Goal: Task Accomplishment & Management: Use online tool/utility

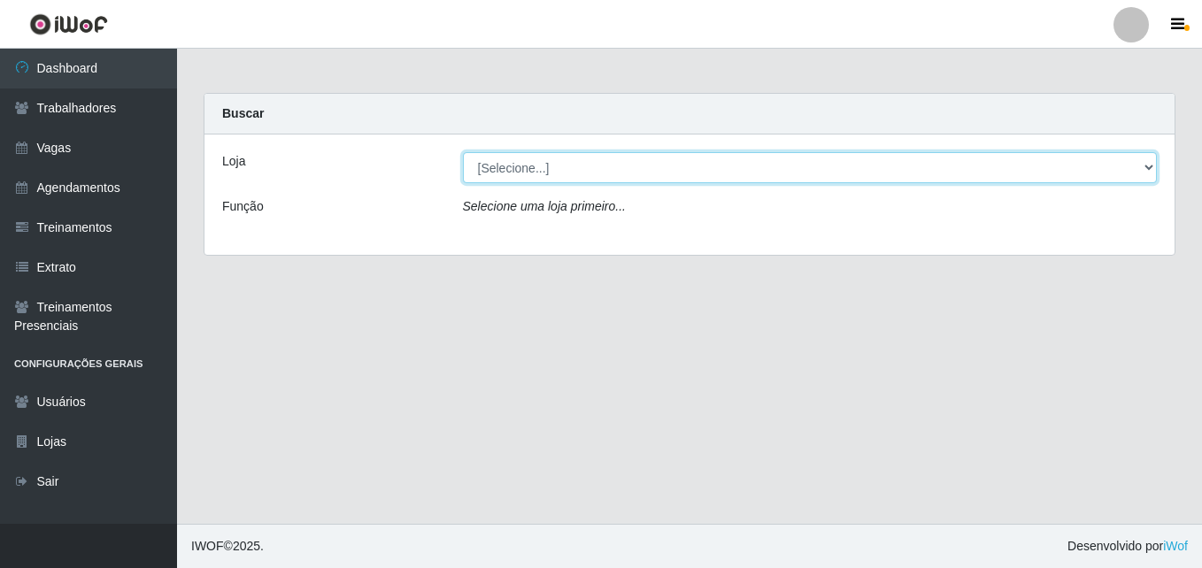
click at [588, 166] on select "[Selecione...] Extremoz Supermercados - Loja 2" at bounding box center [810, 167] width 695 height 31
select select "521"
click at [463, 152] on select "[Selecione...] Extremoz Supermercados - Loja 2" at bounding box center [810, 167] width 695 height 31
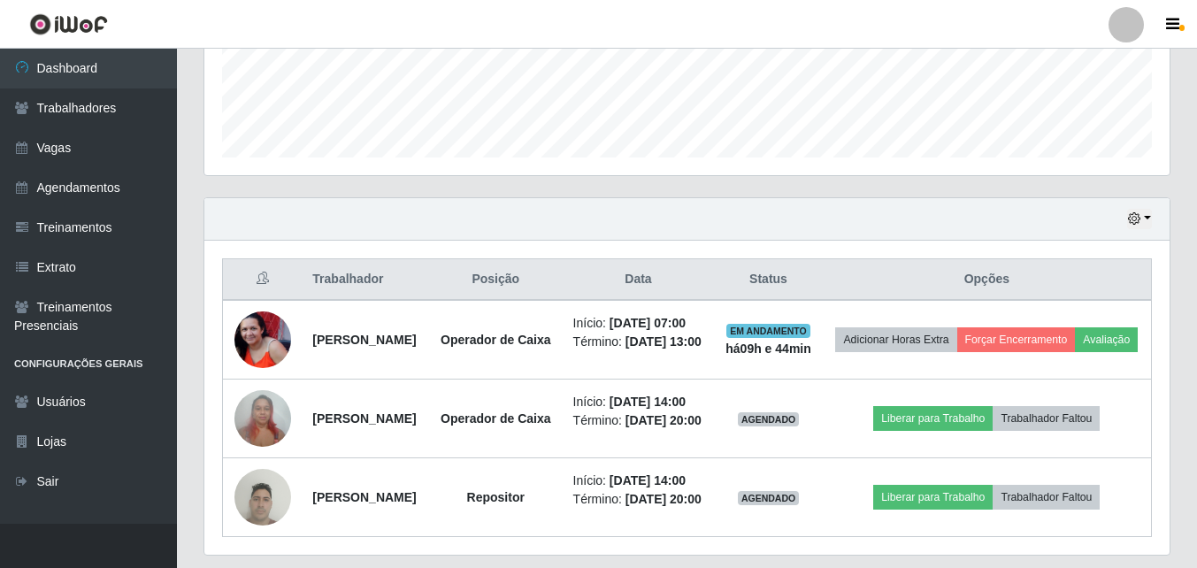
scroll to position [624, 0]
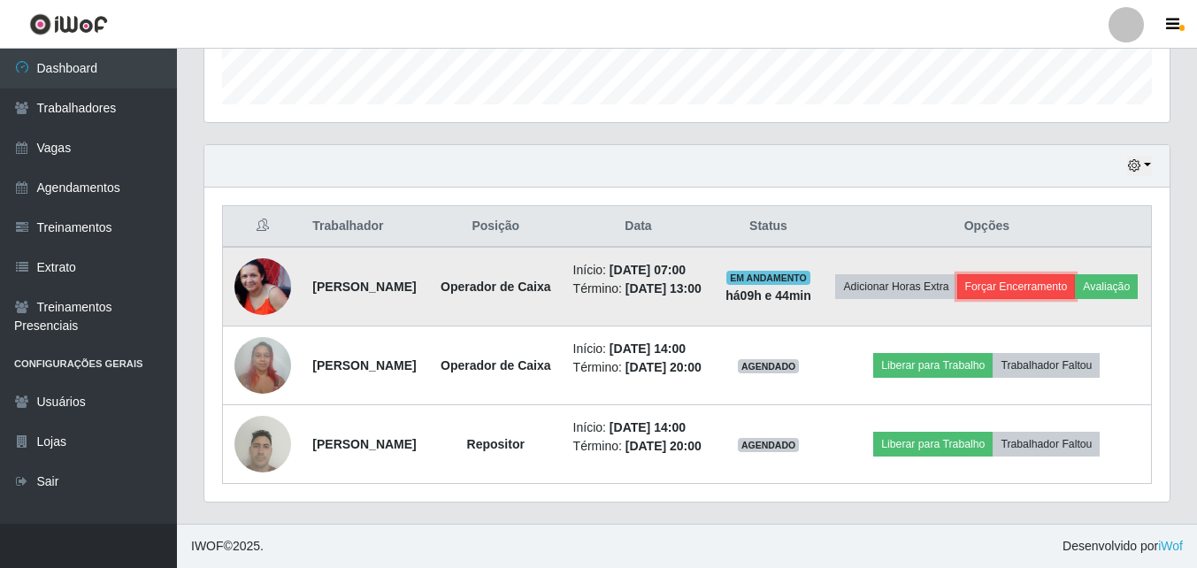
click at [1076, 274] on button "Forçar Encerramento" at bounding box center [1016, 286] width 119 height 25
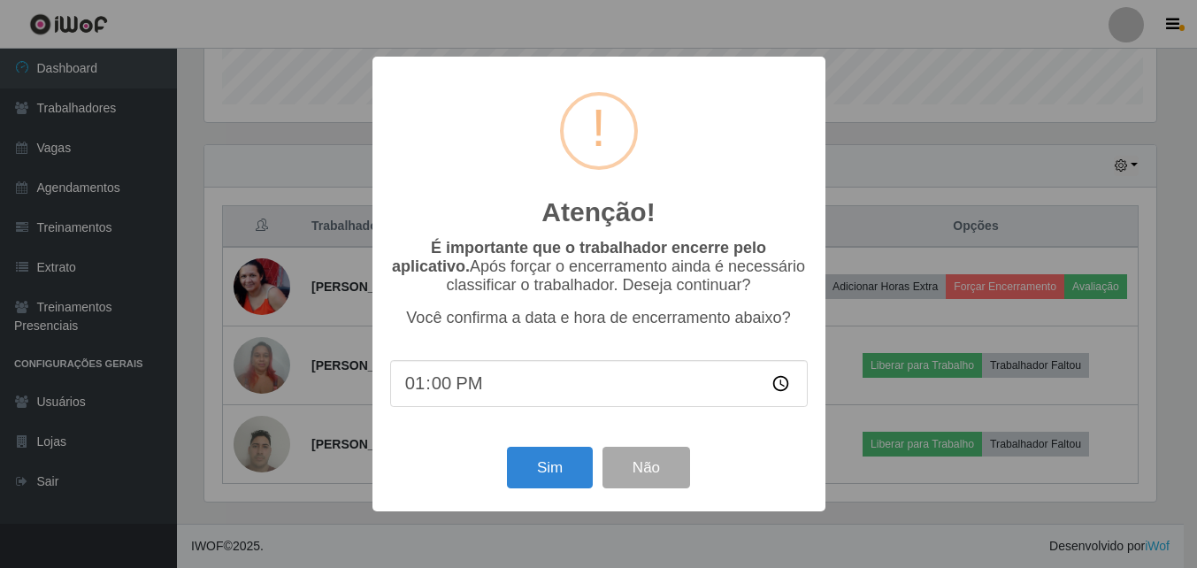
scroll to position [367, 956]
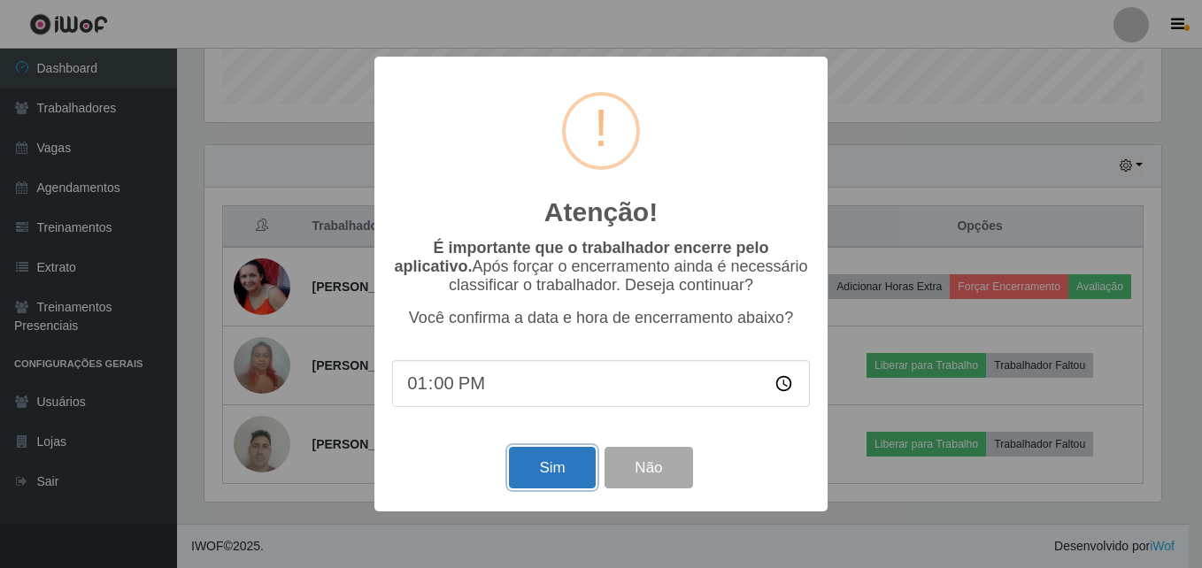
click at [565, 480] on button "Sim" at bounding box center [552, 468] width 86 height 42
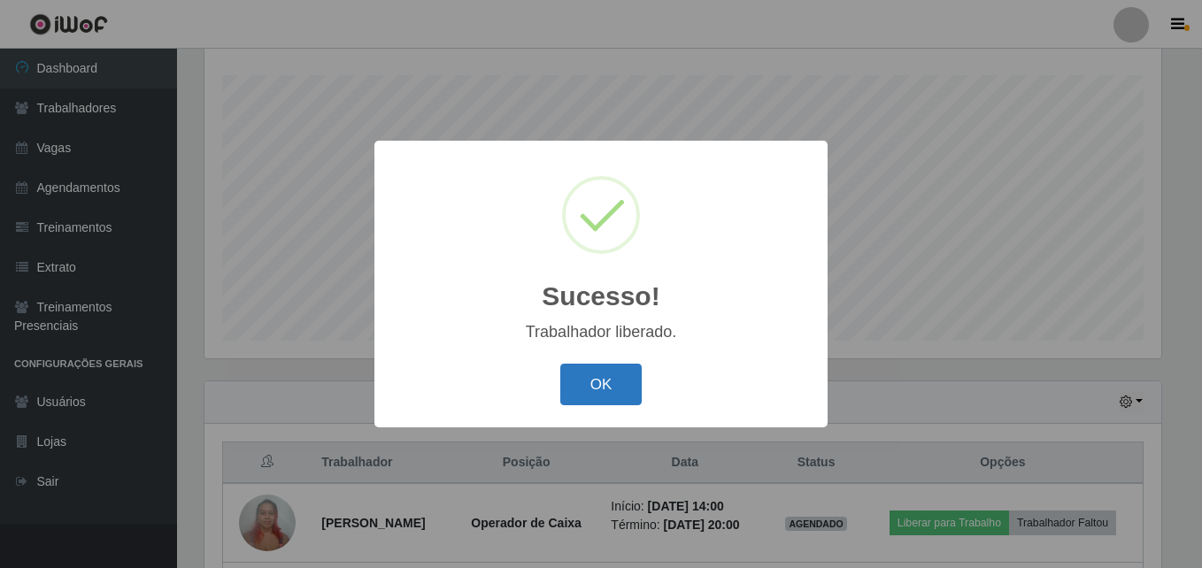
click at [608, 388] on button "OK" at bounding box center [601, 385] width 82 height 42
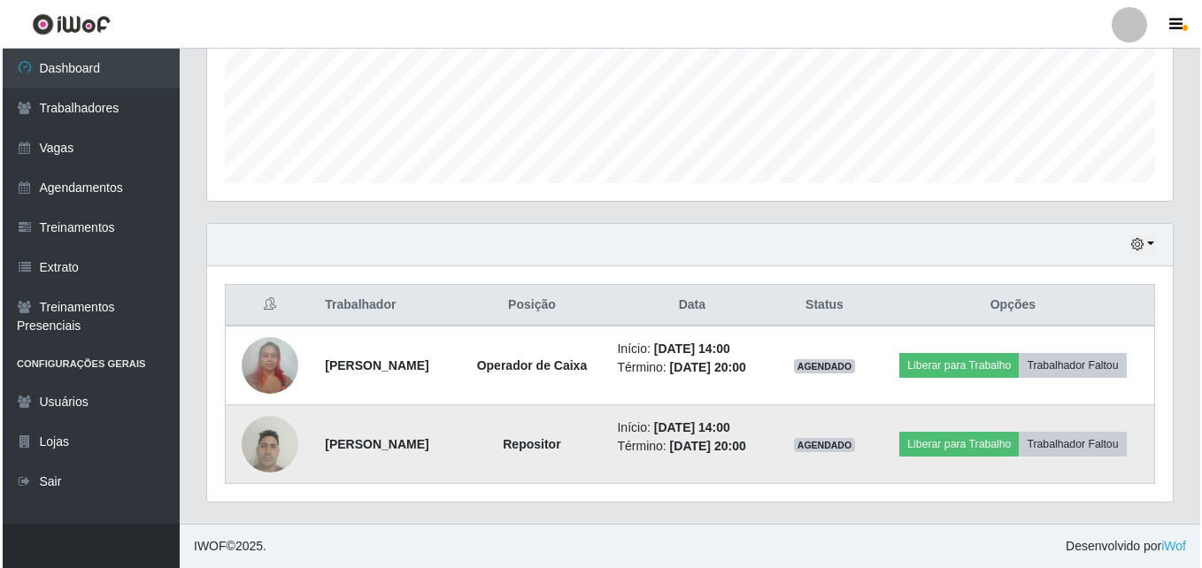
scroll to position [476, 0]
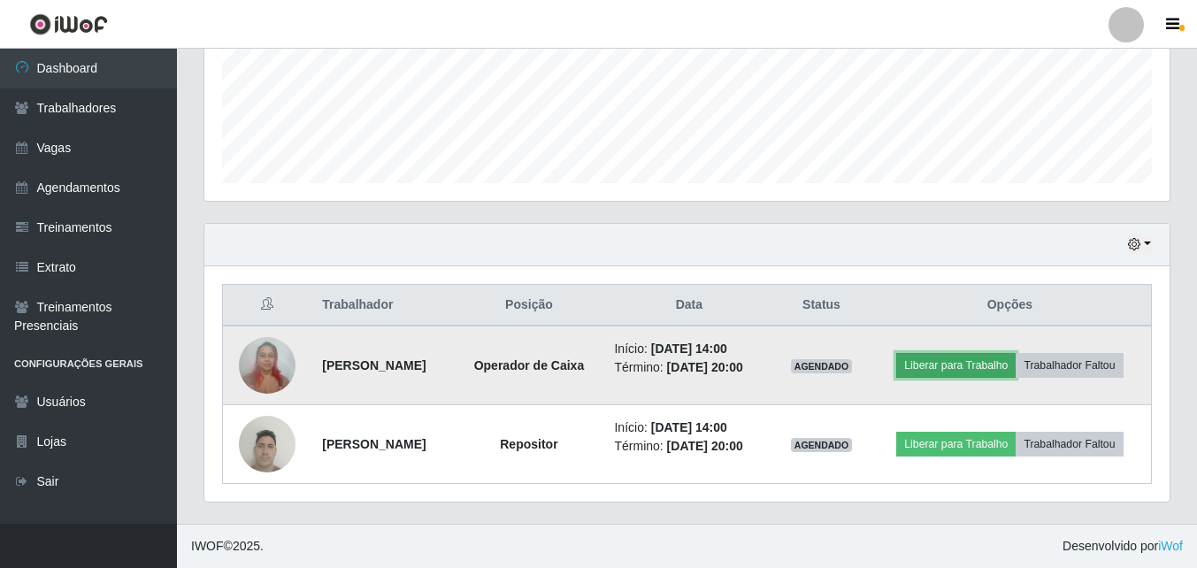
click at [1016, 353] on button "Liberar para Trabalho" at bounding box center [955, 365] width 119 height 25
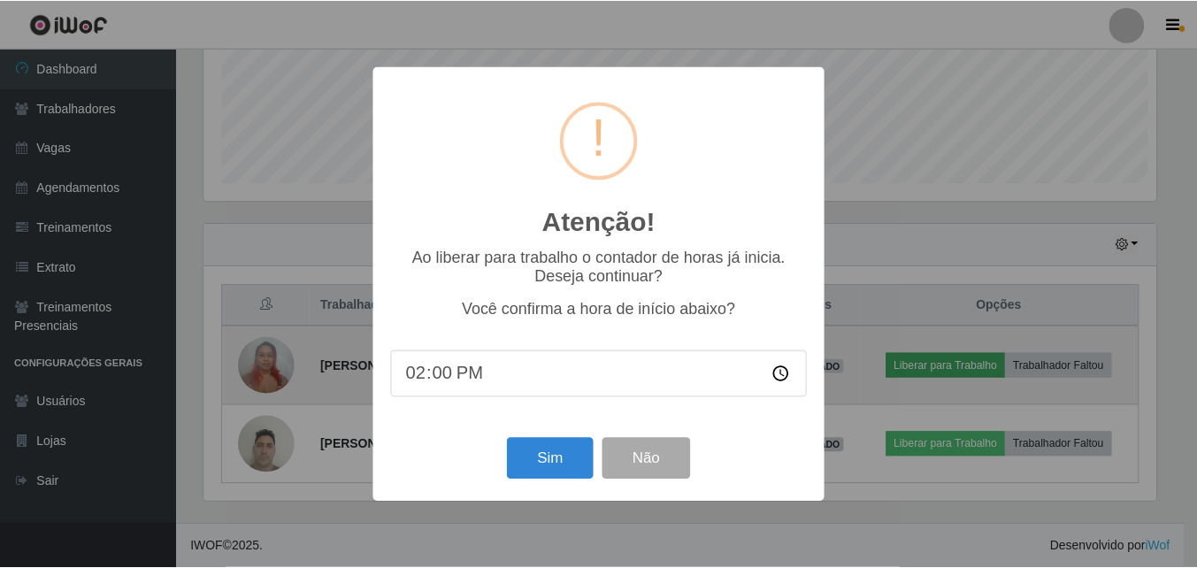
scroll to position [367, 956]
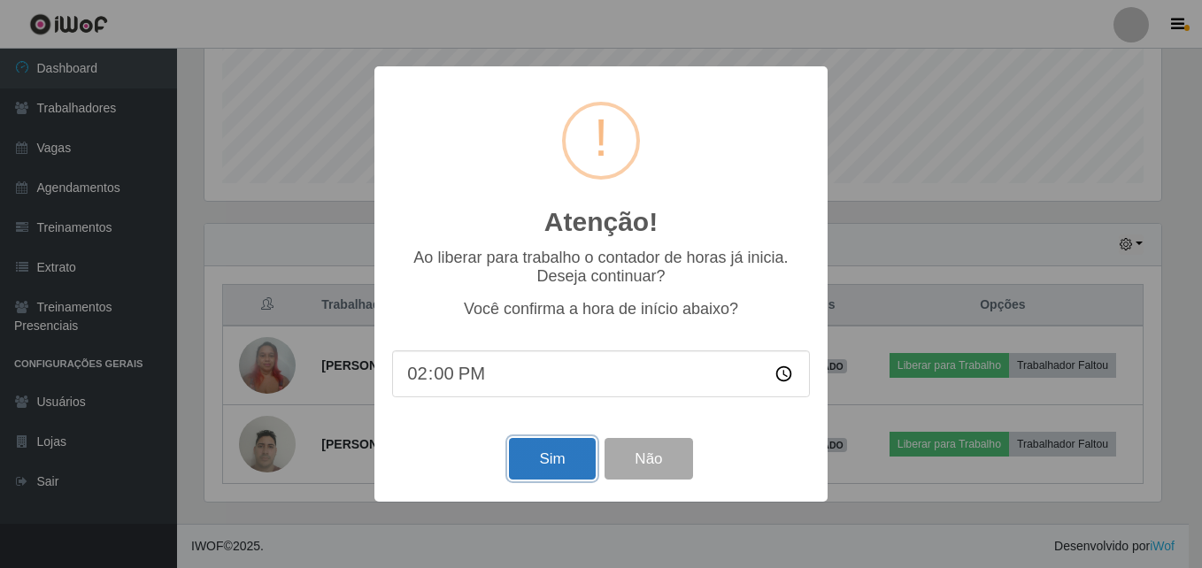
click at [570, 457] on button "Sim" at bounding box center [552, 459] width 86 height 42
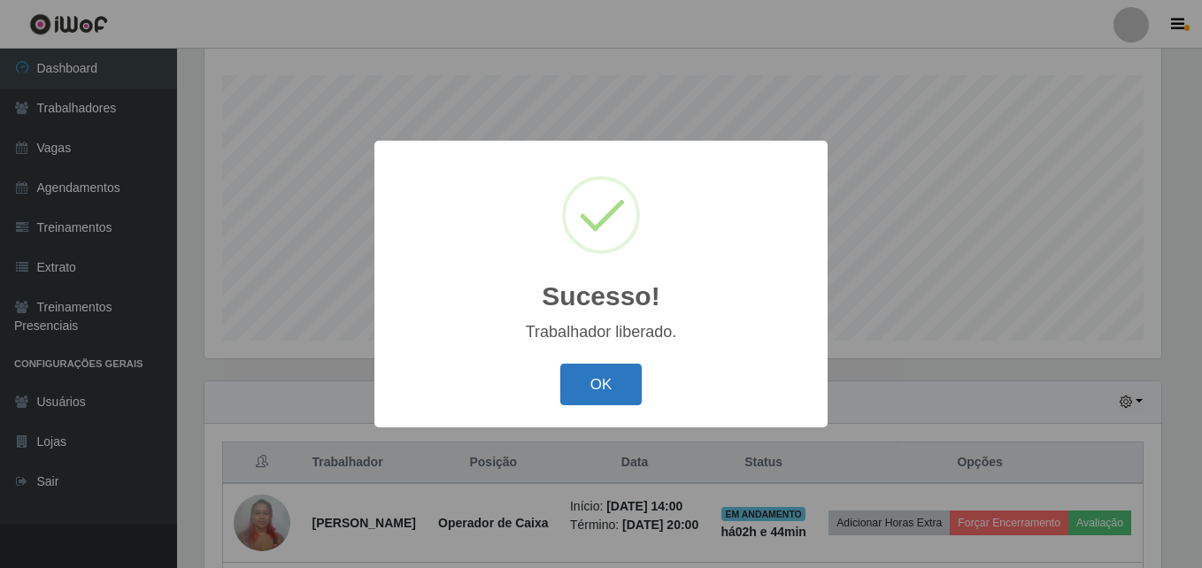
click at [586, 385] on button "OK" at bounding box center [601, 385] width 82 height 42
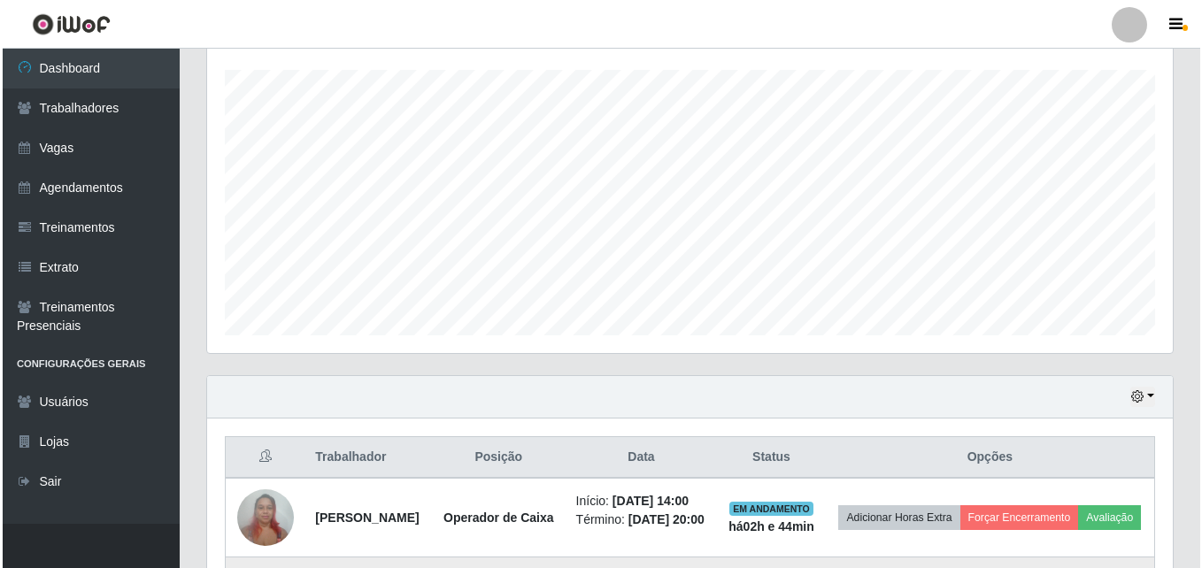
scroll to position [513, 0]
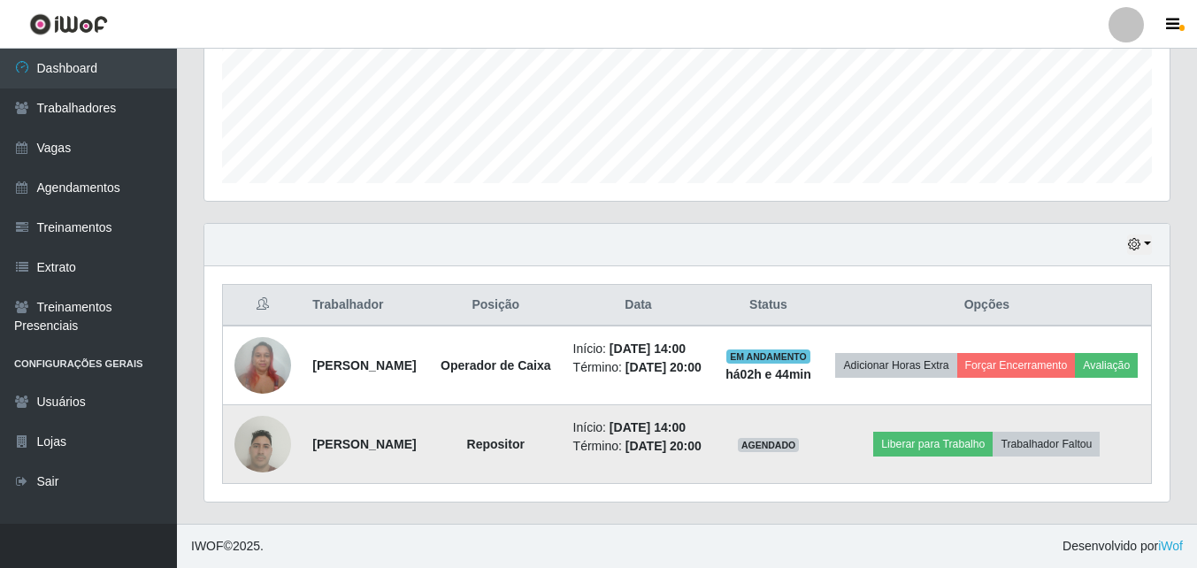
click at [246, 436] on img at bounding box center [262, 443] width 57 height 75
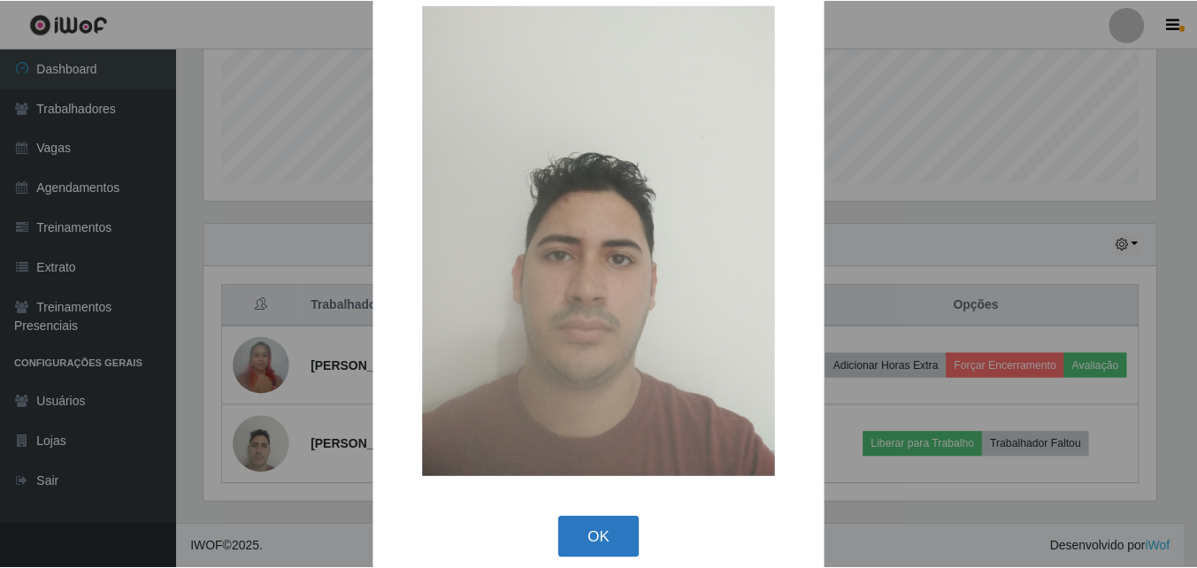
scroll to position [58, 0]
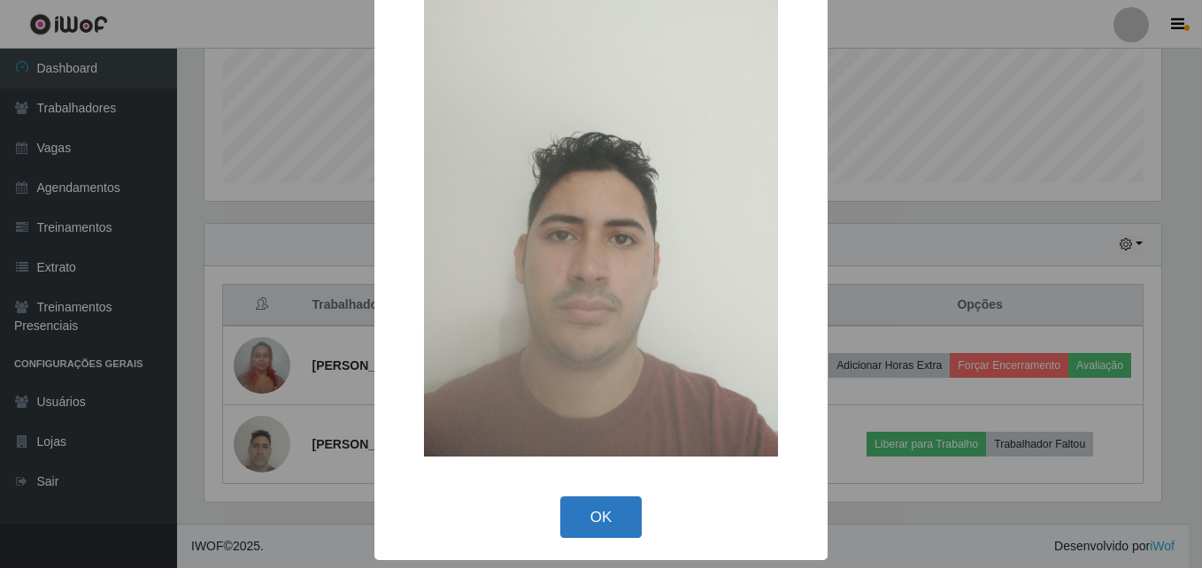
click at [589, 503] on button "OK" at bounding box center [601, 517] width 82 height 42
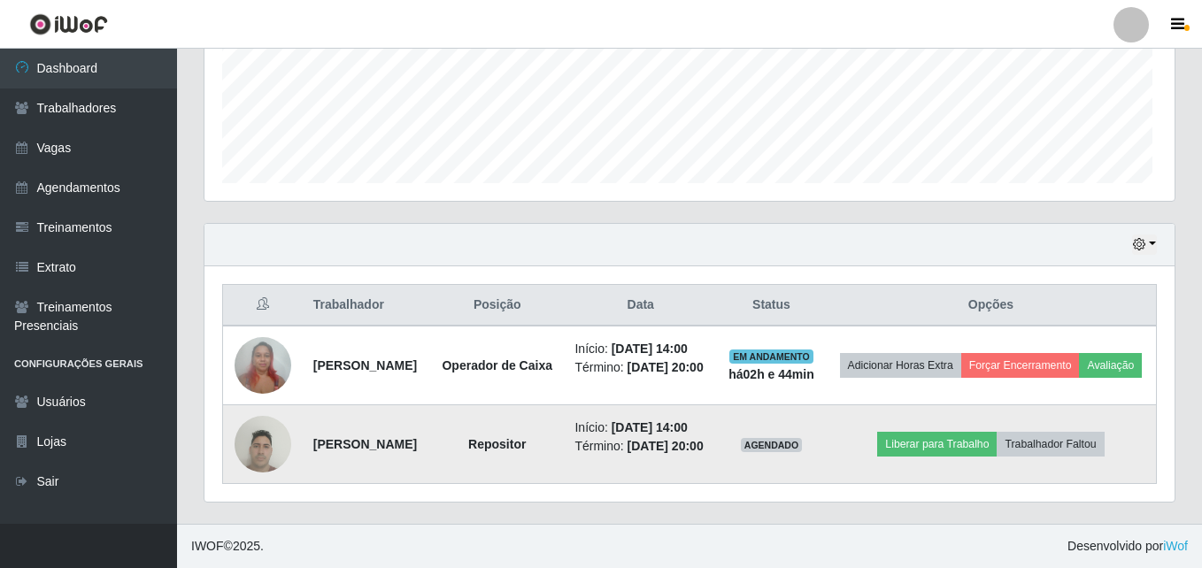
scroll to position [367, 965]
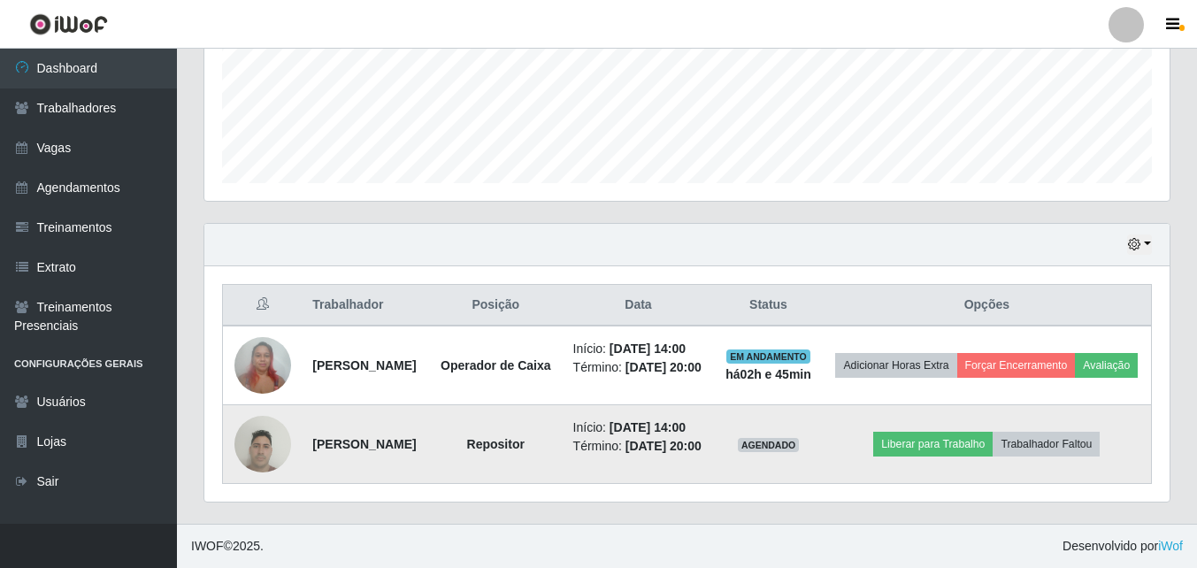
click at [974, 414] on td "Liberar para Trabalho Trabalhador Faltou" at bounding box center [987, 444] width 329 height 79
click at [972, 432] on button "Liberar para Trabalho" at bounding box center [932, 444] width 119 height 25
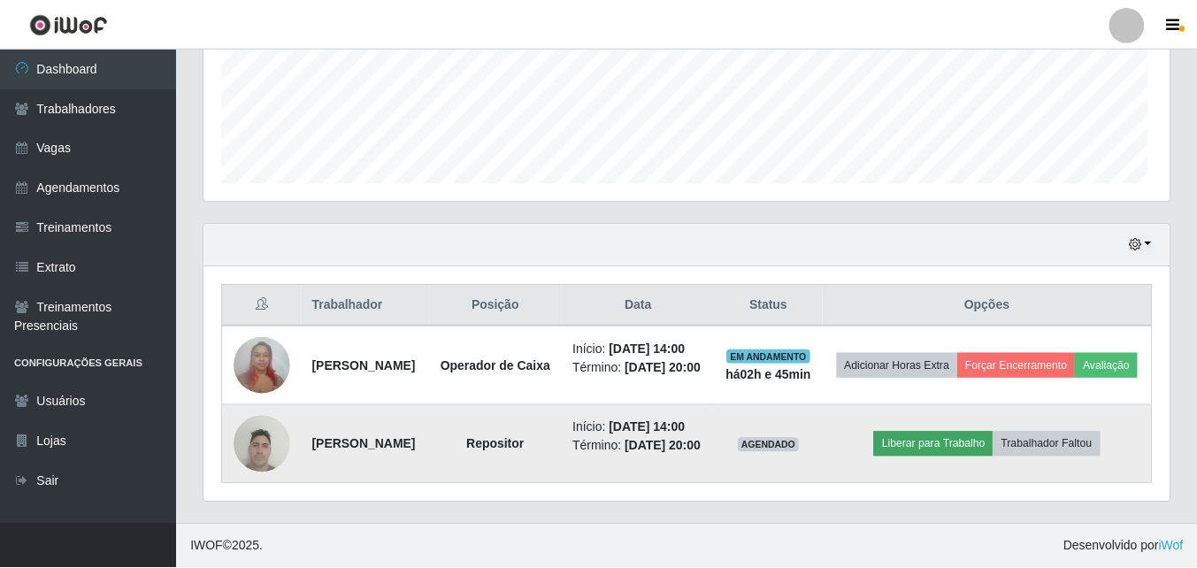
scroll to position [367, 956]
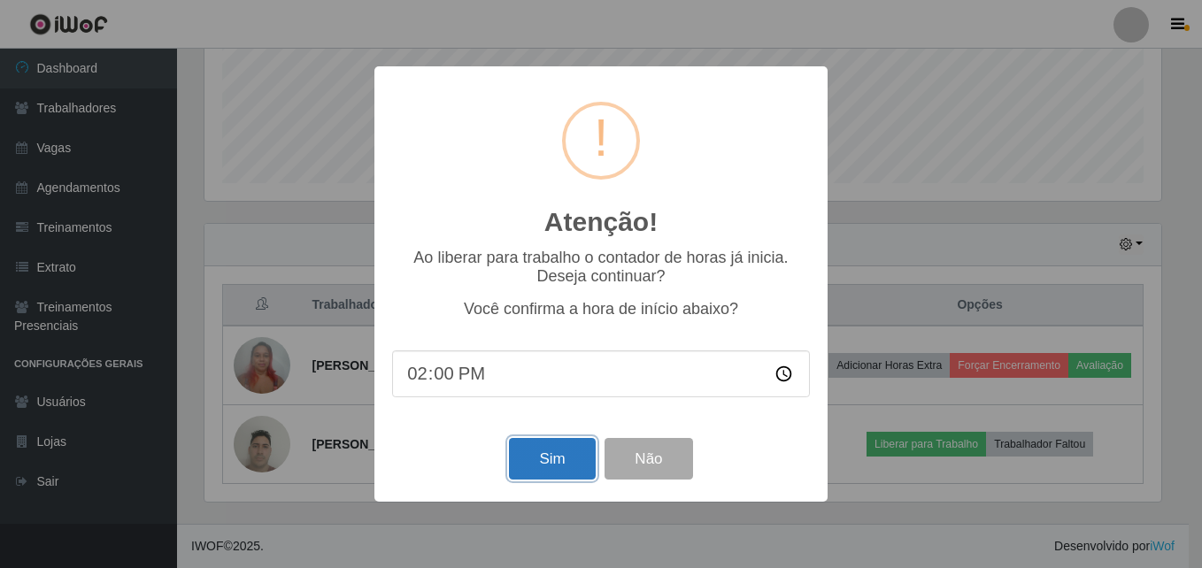
click at [571, 457] on button "Sim" at bounding box center [552, 459] width 86 height 42
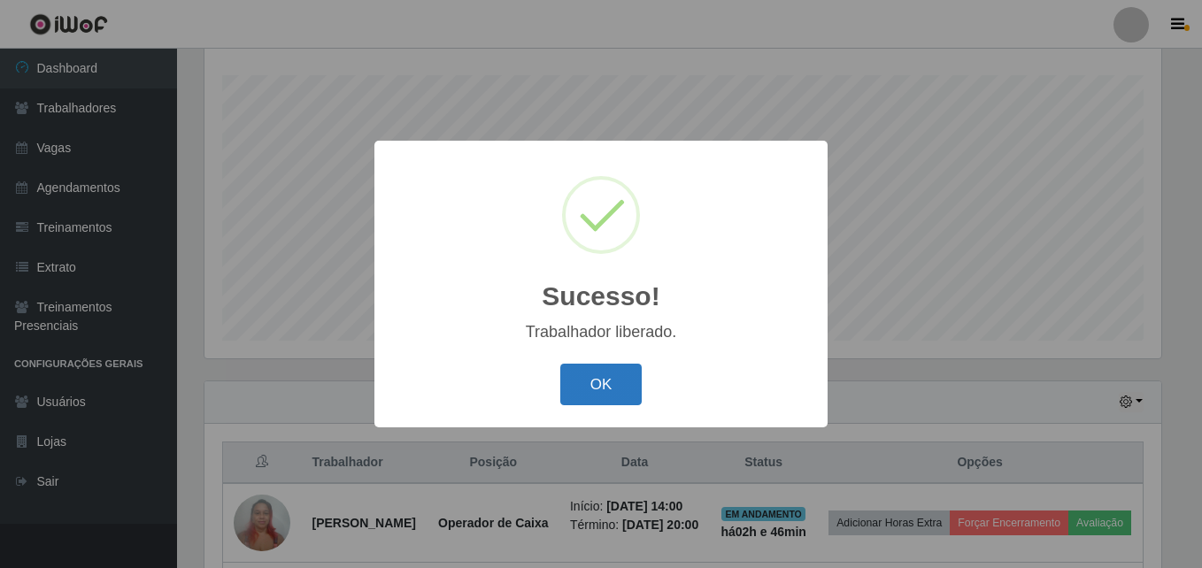
click at [597, 391] on button "OK" at bounding box center [601, 385] width 82 height 42
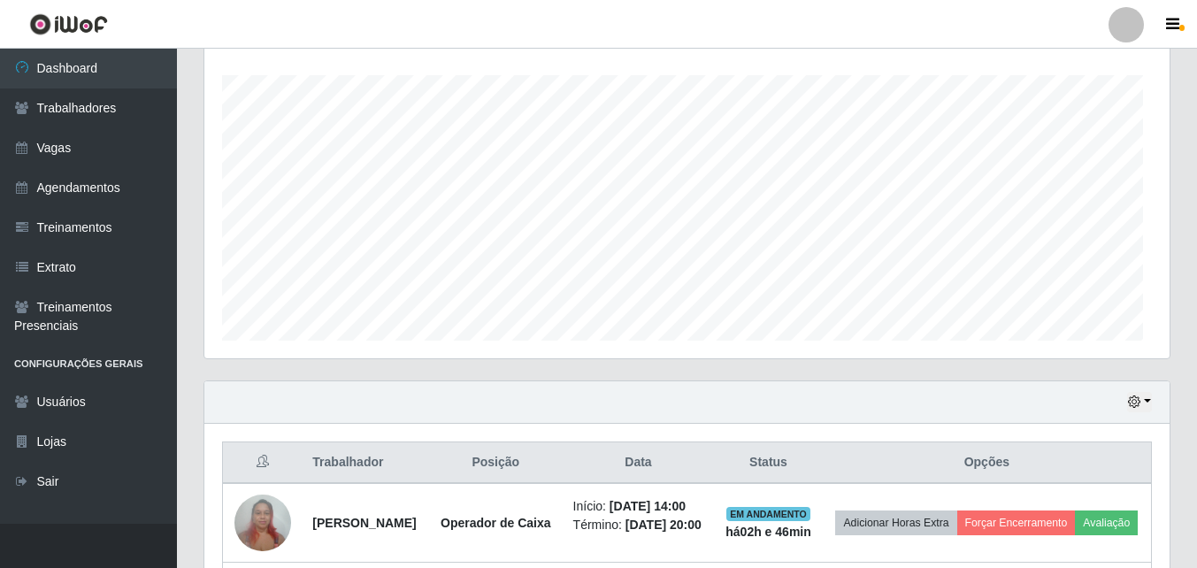
scroll to position [367, 965]
